Goal: Find specific page/section: Find specific page/section

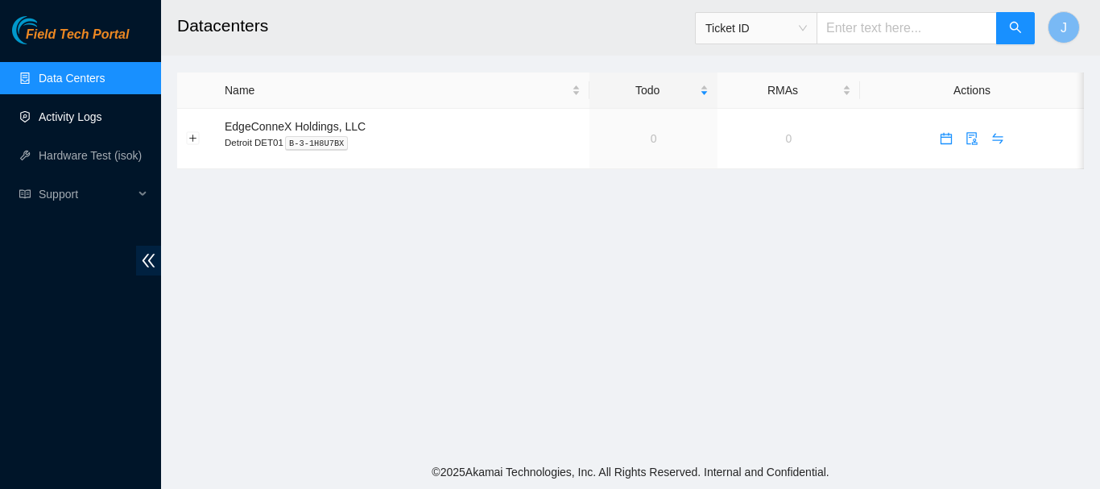
click at [57, 117] on link "Activity Logs" at bounding box center [71, 116] width 64 height 13
click at [63, 118] on link "Activity Logs" at bounding box center [71, 116] width 64 height 13
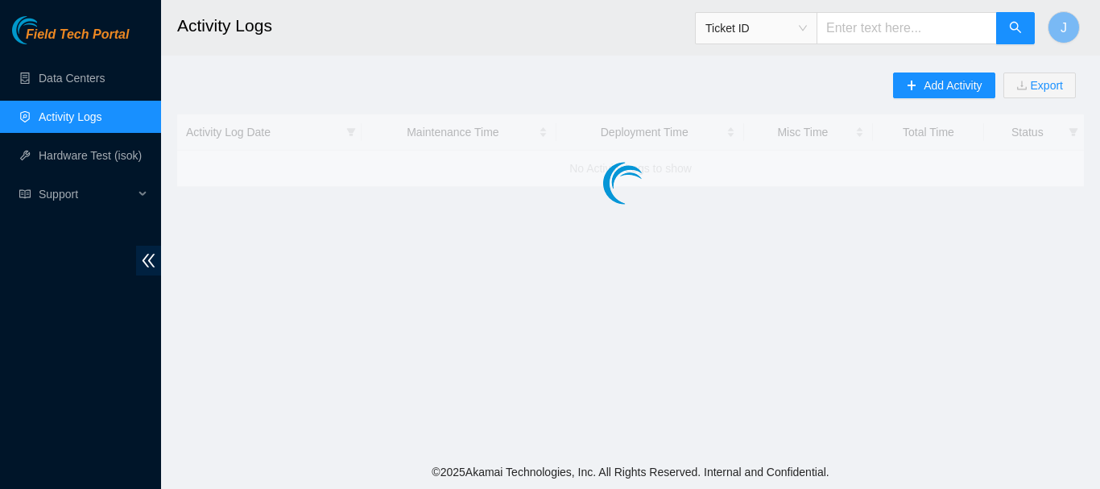
click at [63, 118] on link "Activity Logs" at bounding box center [71, 116] width 64 height 13
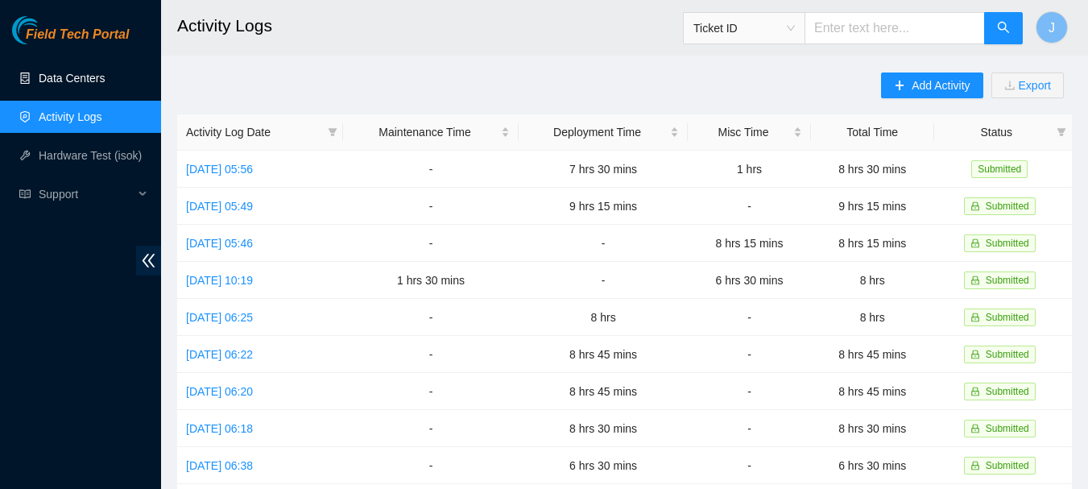
click at [76, 77] on link "Data Centers" at bounding box center [72, 78] width 66 height 13
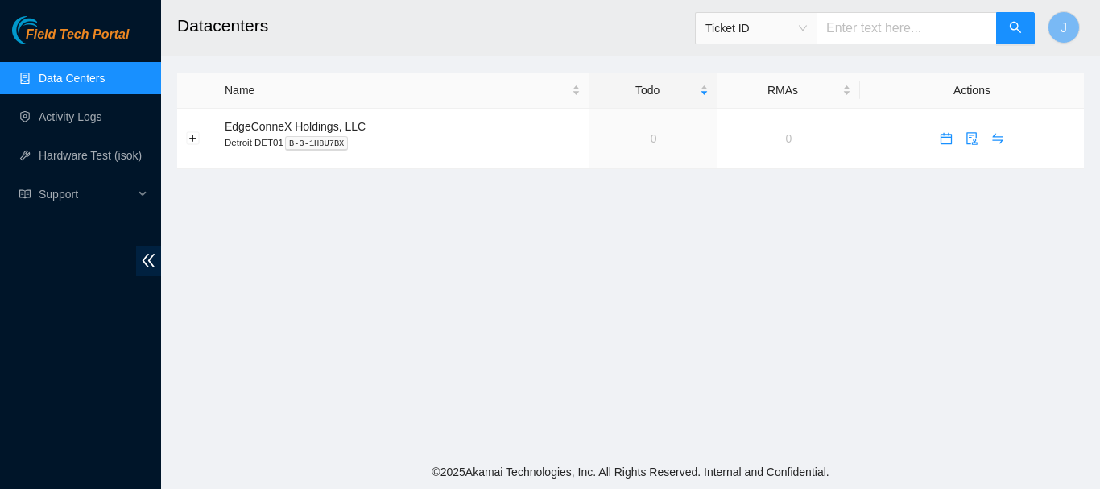
click at [76, 77] on link "Data Centers" at bounding box center [72, 78] width 66 height 13
click at [69, 117] on link "Activity Logs" at bounding box center [71, 116] width 64 height 13
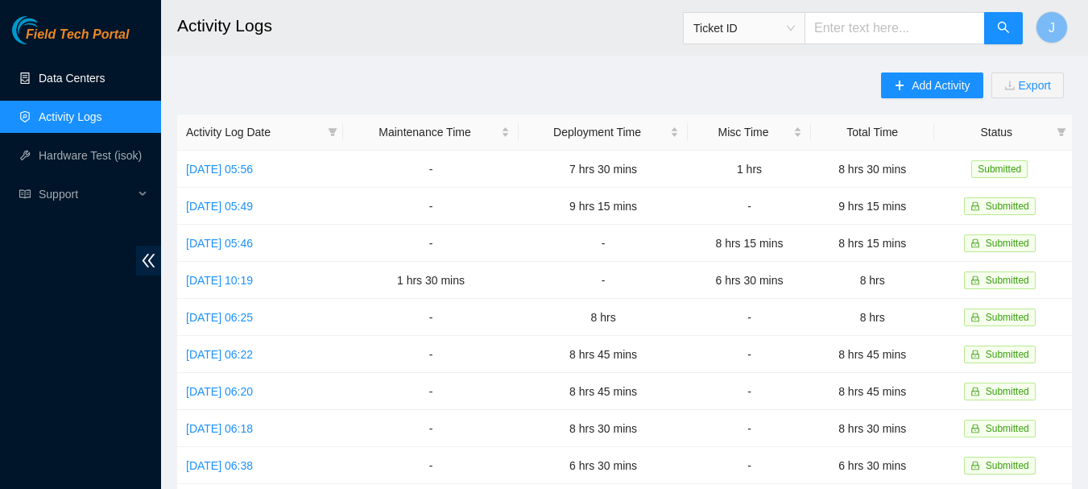
click at [77, 73] on link "Data Centers" at bounding box center [72, 78] width 66 height 13
